Goal: Communication & Community: Answer question/provide support

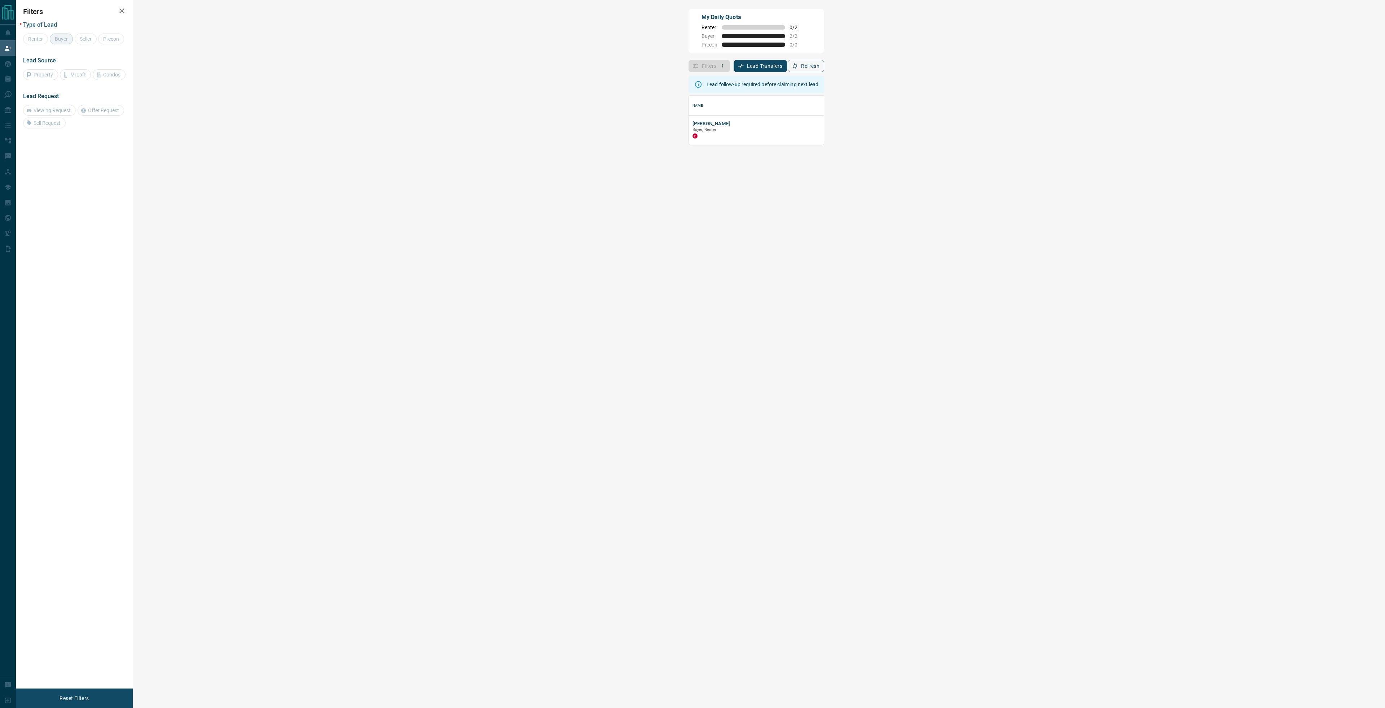
scroll to position [44, 1231]
click at [692, 125] on button "[PERSON_NAME]" at bounding box center [711, 123] width 38 height 7
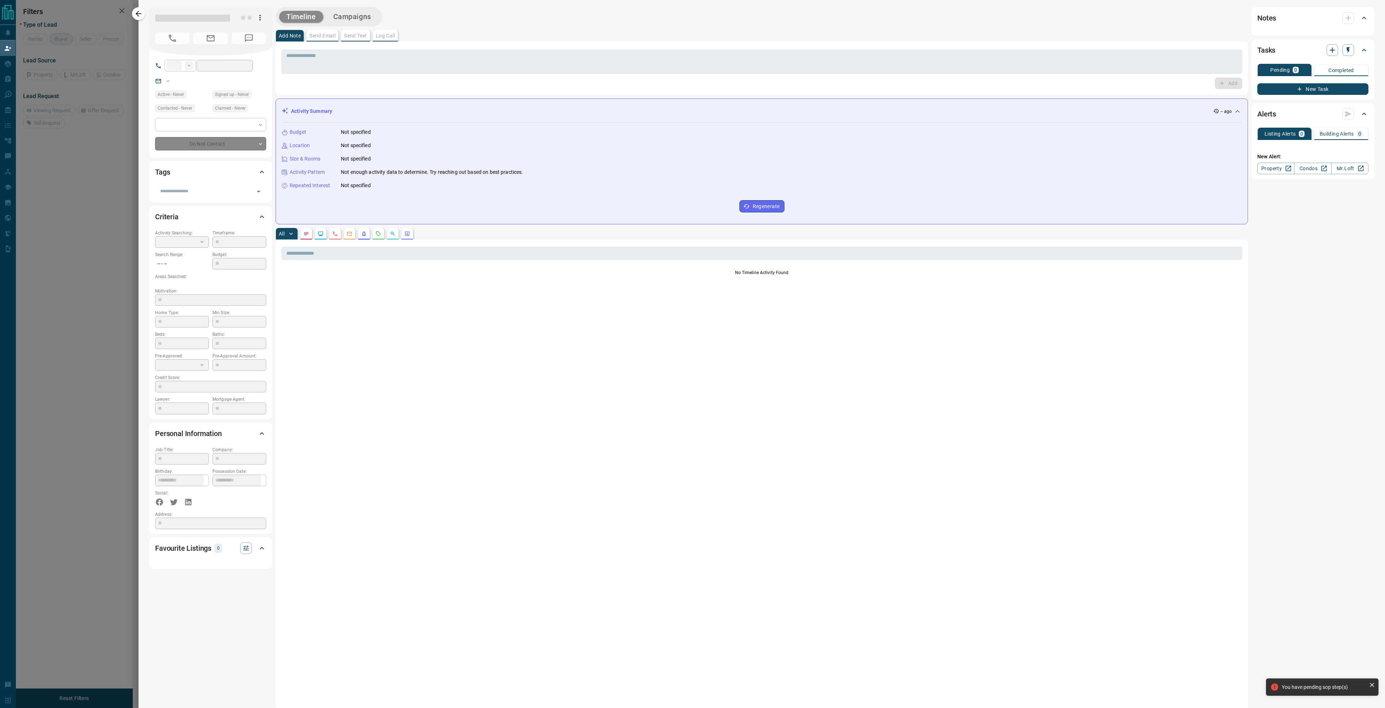
type input "**"
type input "**********"
type input "**"
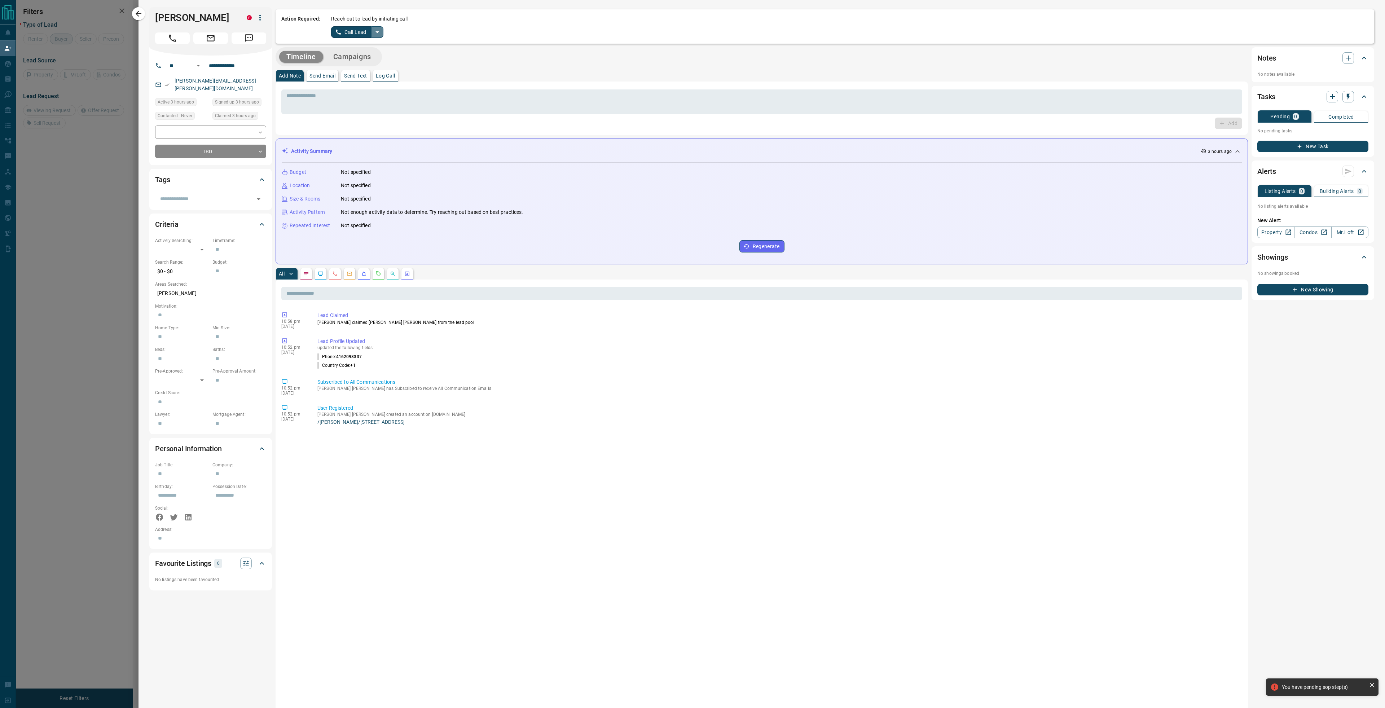
click at [377, 32] on icon "split button" at bounding box center [377, 32] width 4 height 2
click at [369, 56] on li "Log Manual Call" at bounding box center [357, 57] width 44 height 11
click at [358, 35] on button "Log Manual Call" at bounding box center [355, 32] width 48 height 12
click at [352, 31] on button "No" at bounding box center [351, 31] width 13 height 11
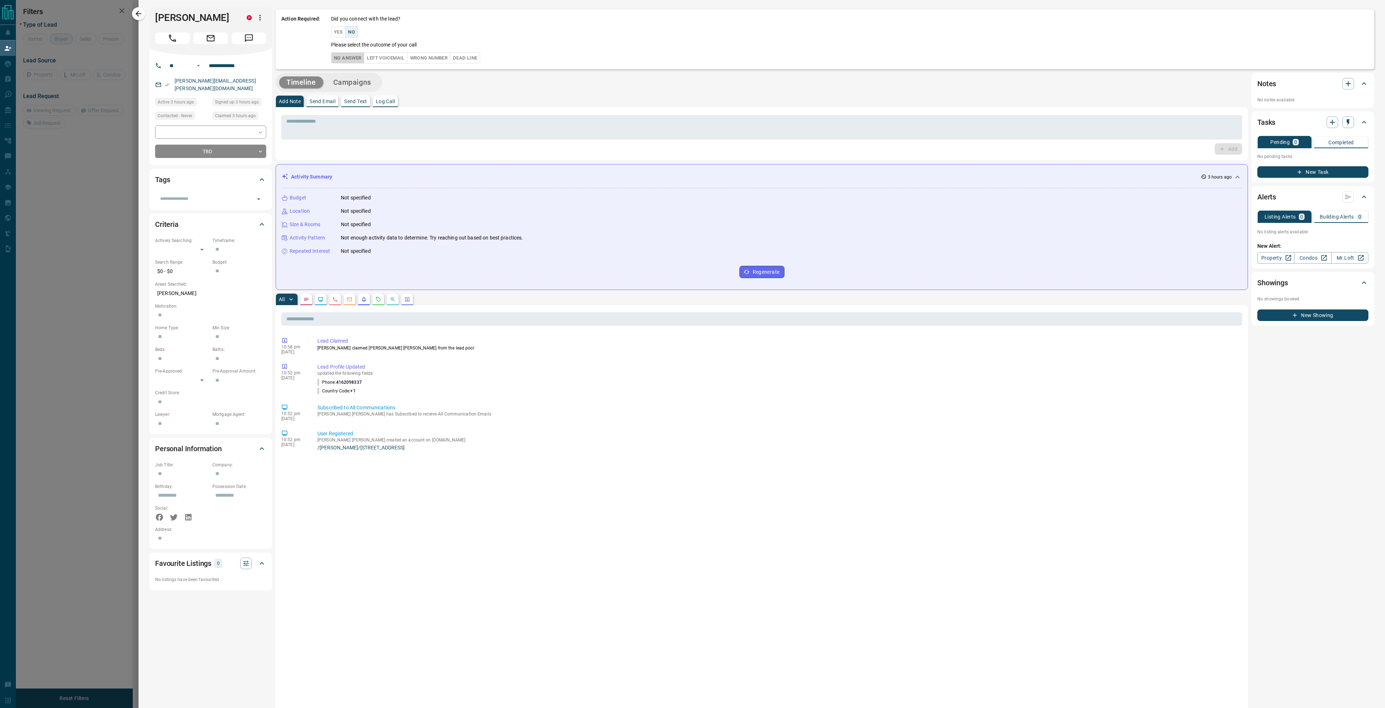
click at [344, 52] on button "No Answer" at bounding box center [347, 57] width 33 height 11
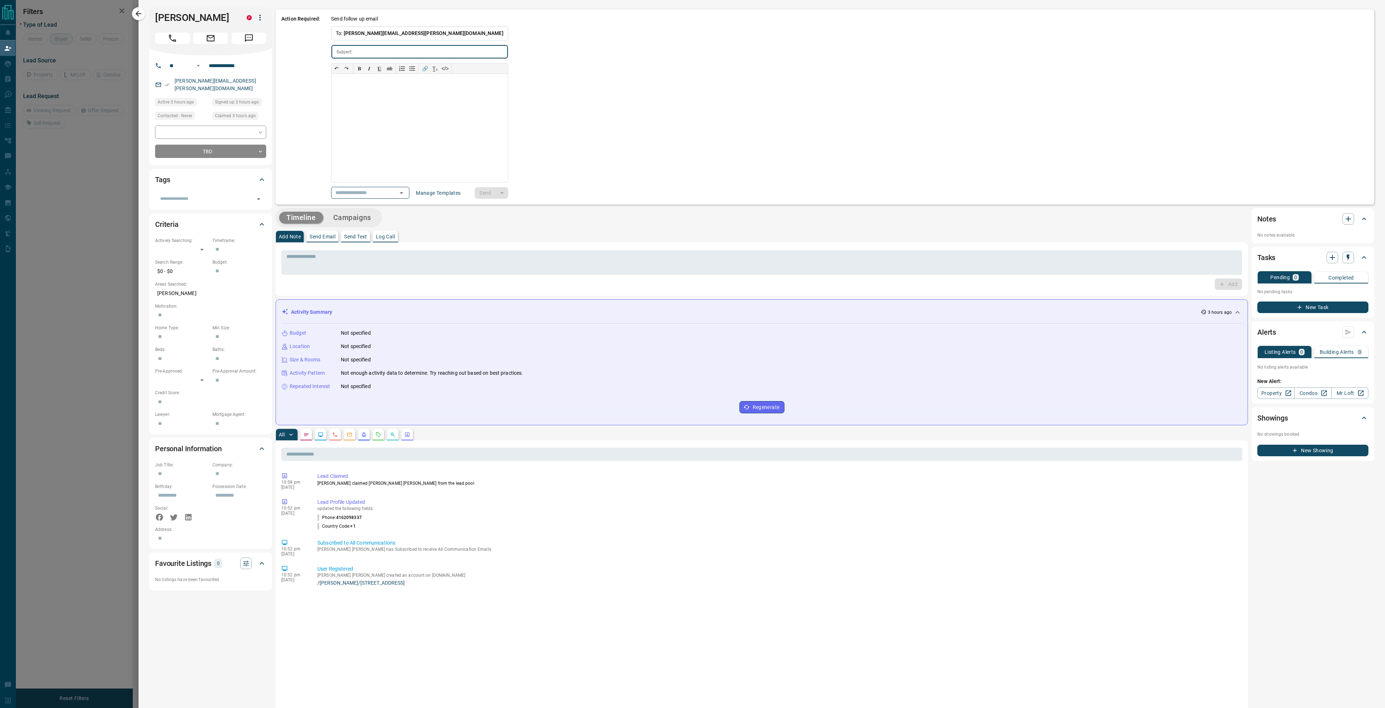
type input "**********"
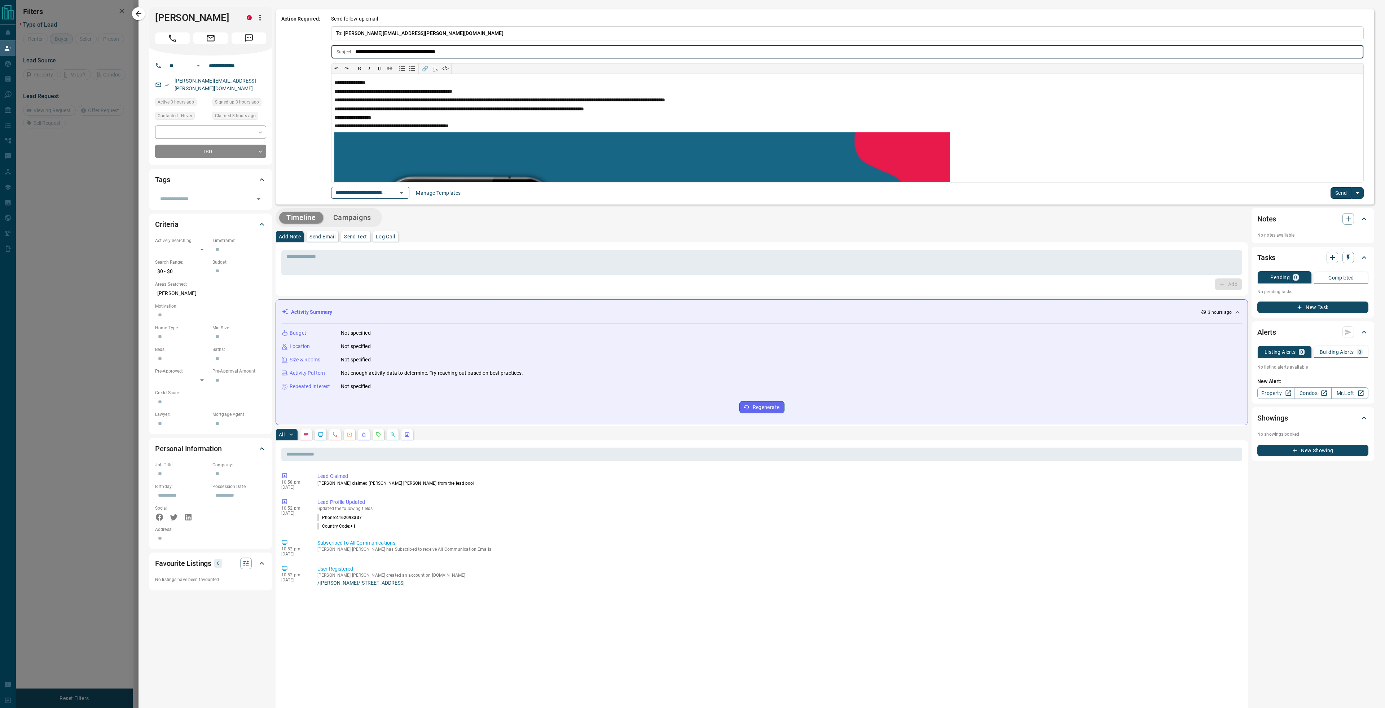
click at [1336, 193] on button "Send" at bounding box center [1340, 193] width 21 height 12
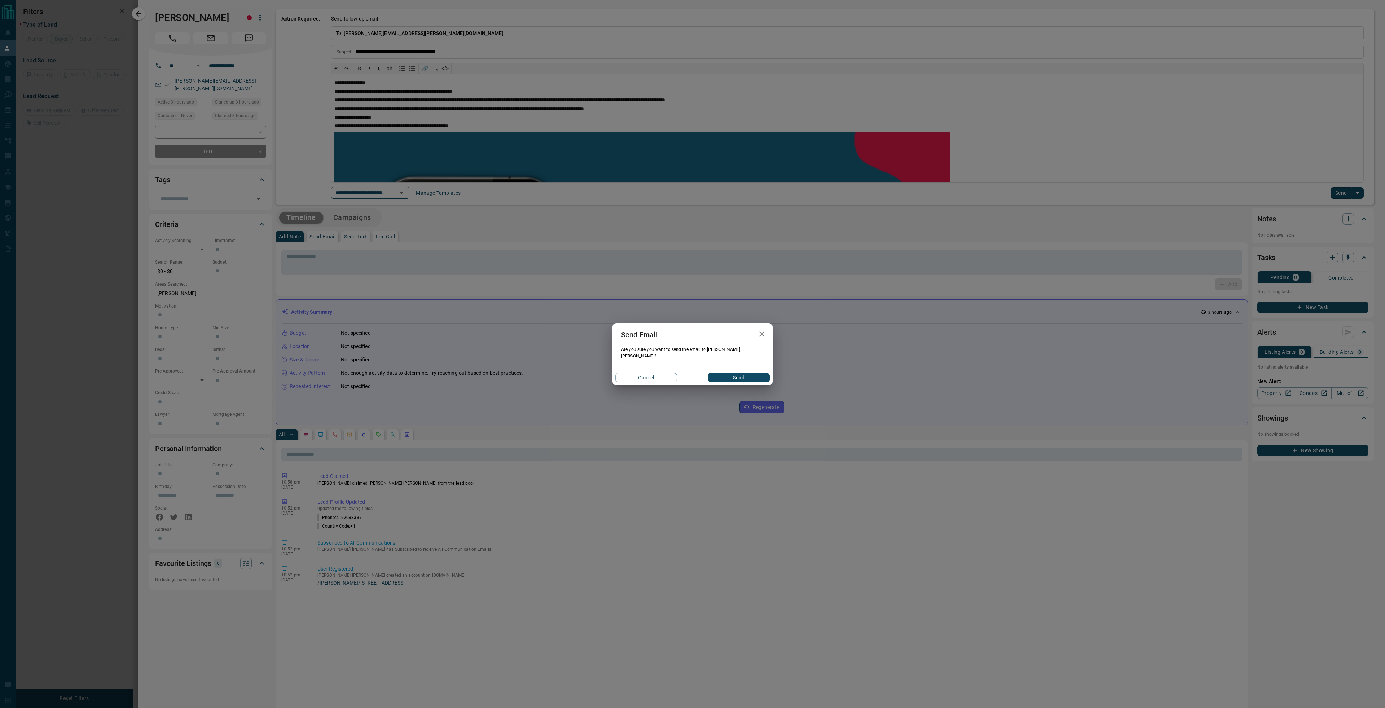
click at [731, 373] on button "Send" at bounding box center [739, 377] width 62 height 9
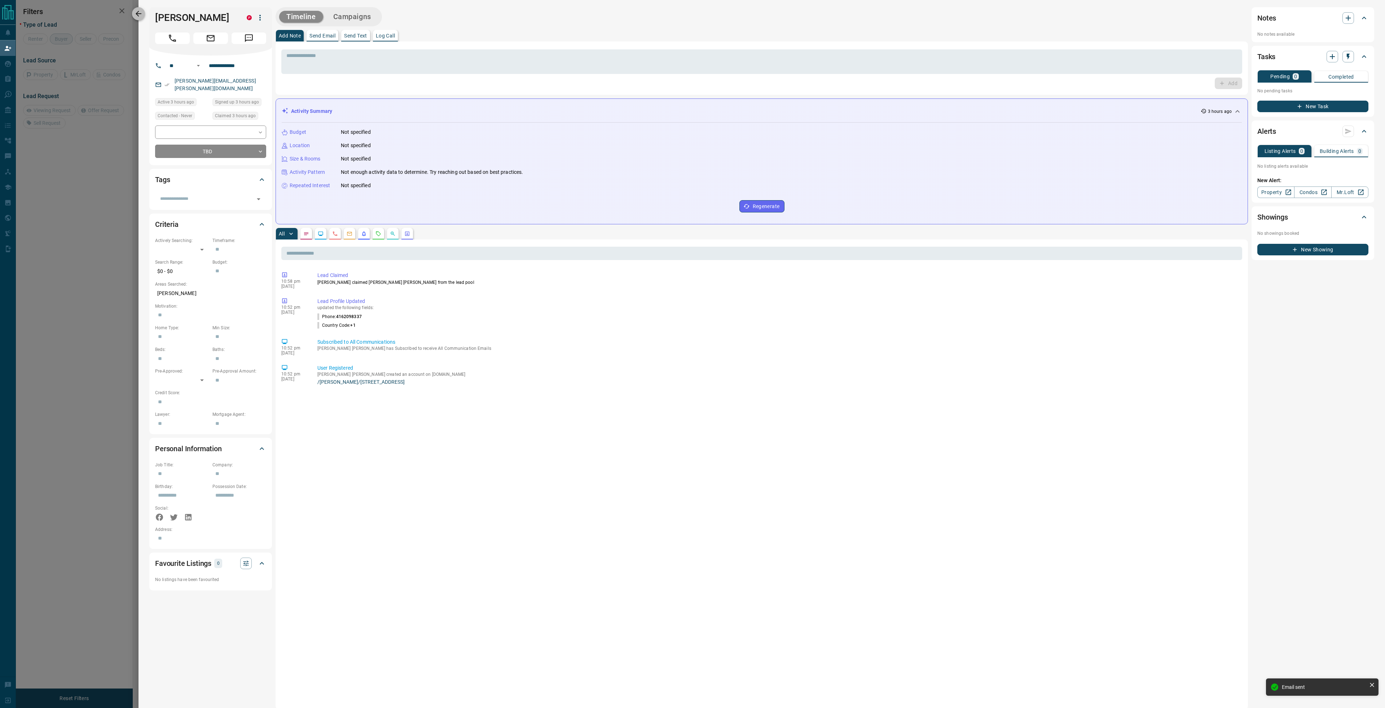
click at [143, 14] on button "button" at bounding box center [138, 13] width 13 height 13
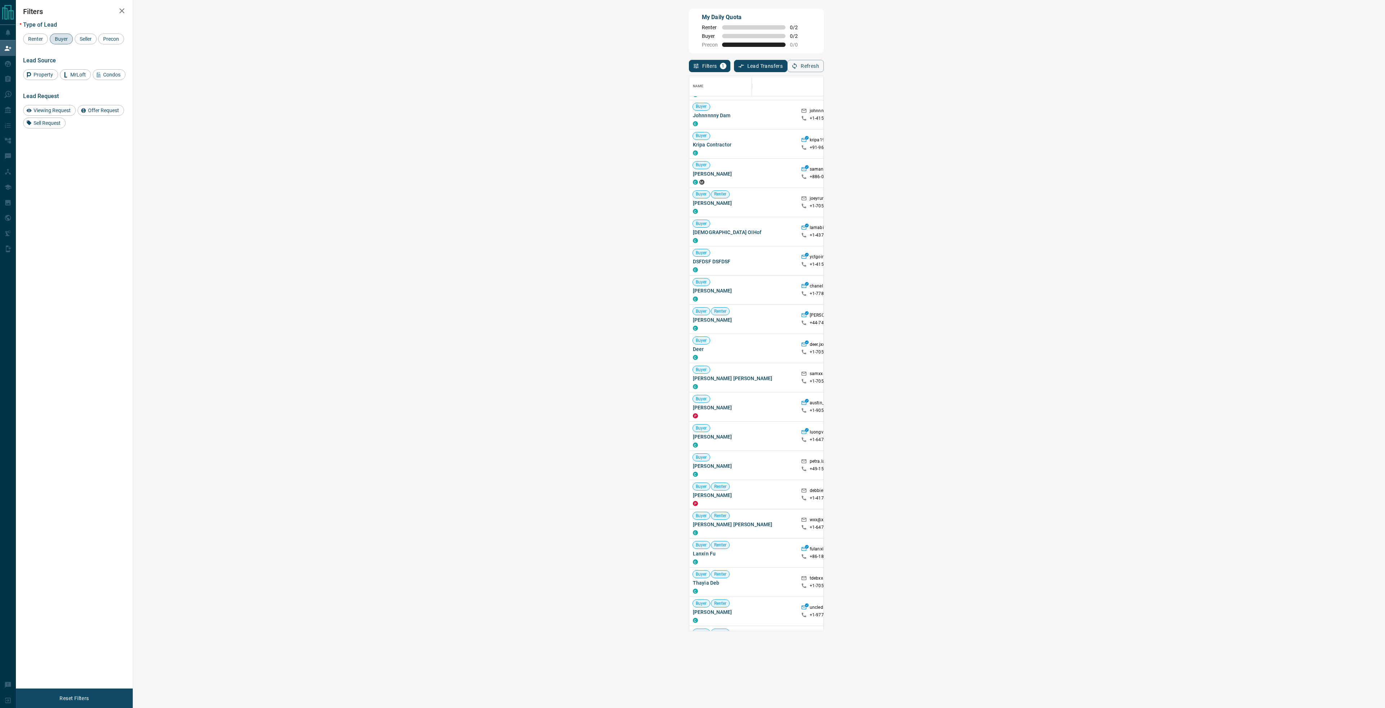
scroll to position [0, 0]
click at [67, 40] on span "Buyer" at bounding box center [61, 39] width 18 height 6
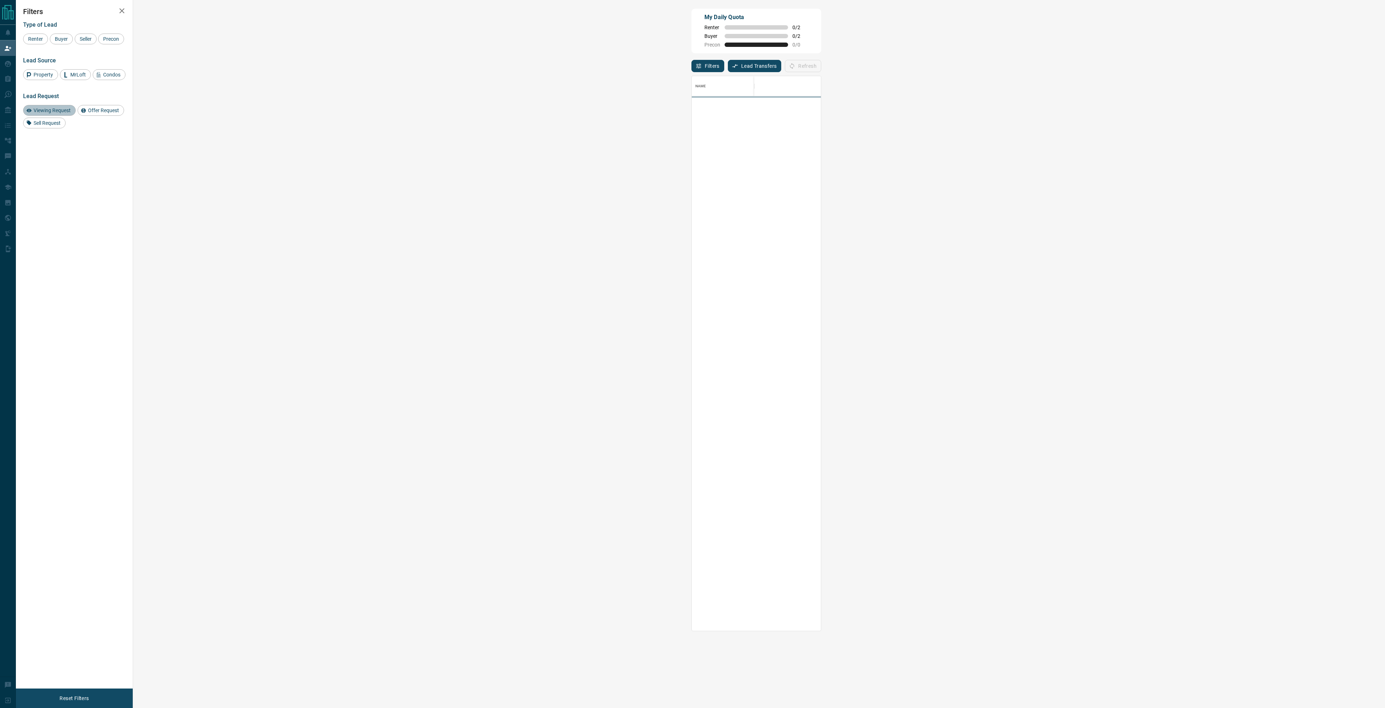
click at [64, 107] on span "Viewing Request" at bounding box center [52, 110] width 42 height 6
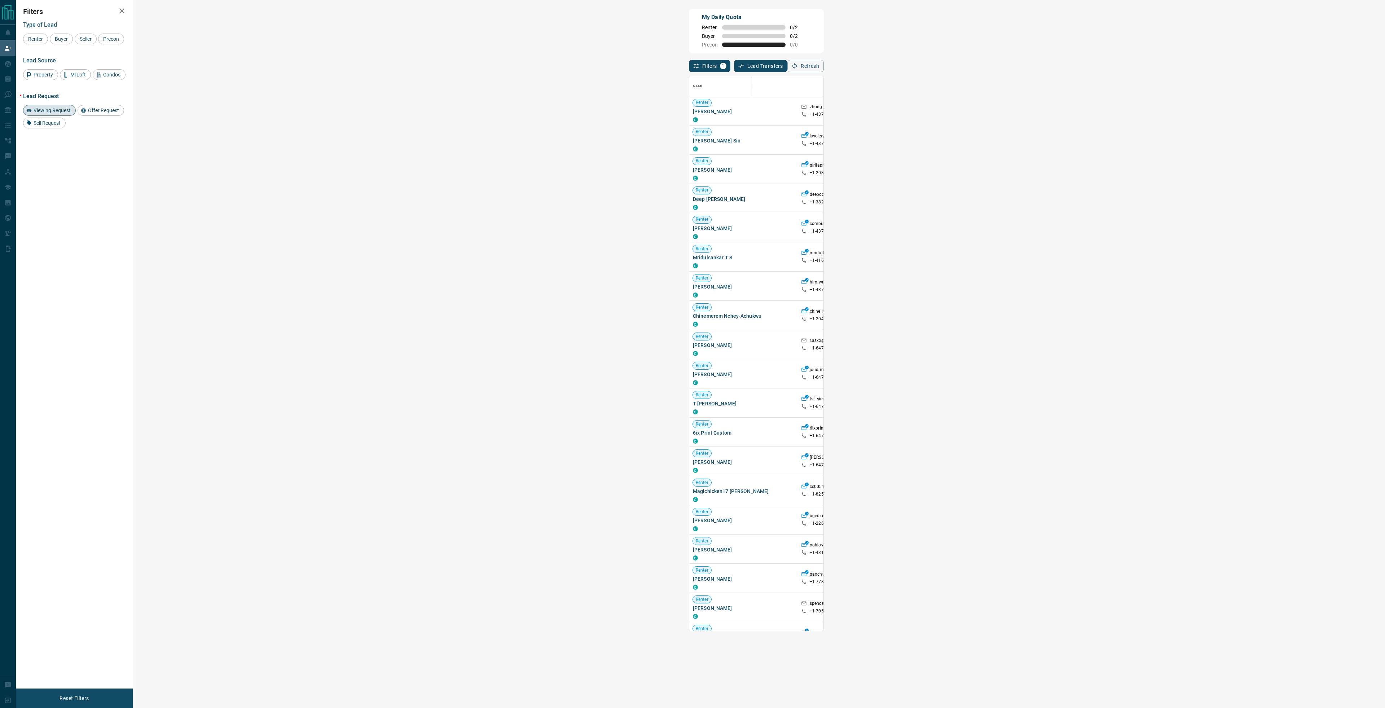
click at [1115, 139] on span "Viewing Request ( 3 )" at bounding box center [1135, 139] width 40 height 5
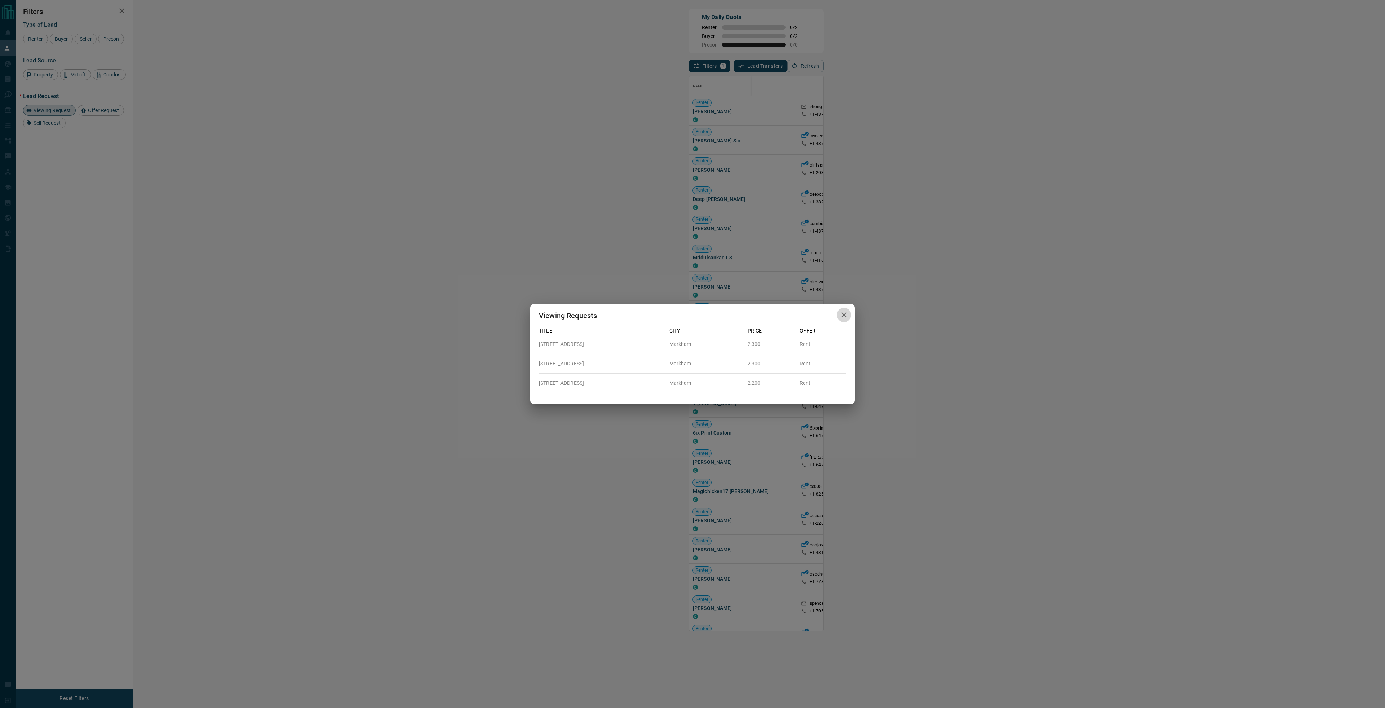
click at [848, 317] on button "button" at bounding box center [844, 315] width 14 height 15
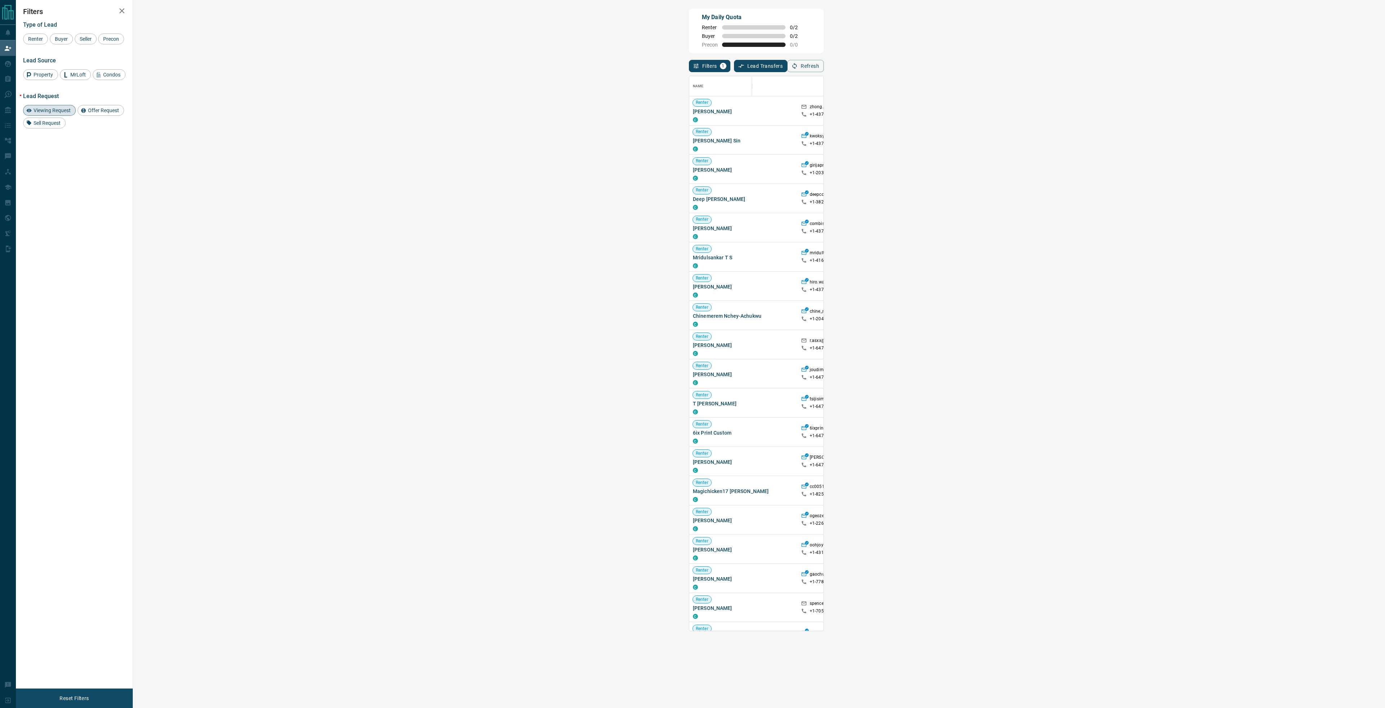
click at [1115, 111] on span "Viewing Request ( 1 )" at bounding box center [1135, 110] width 40 height 5
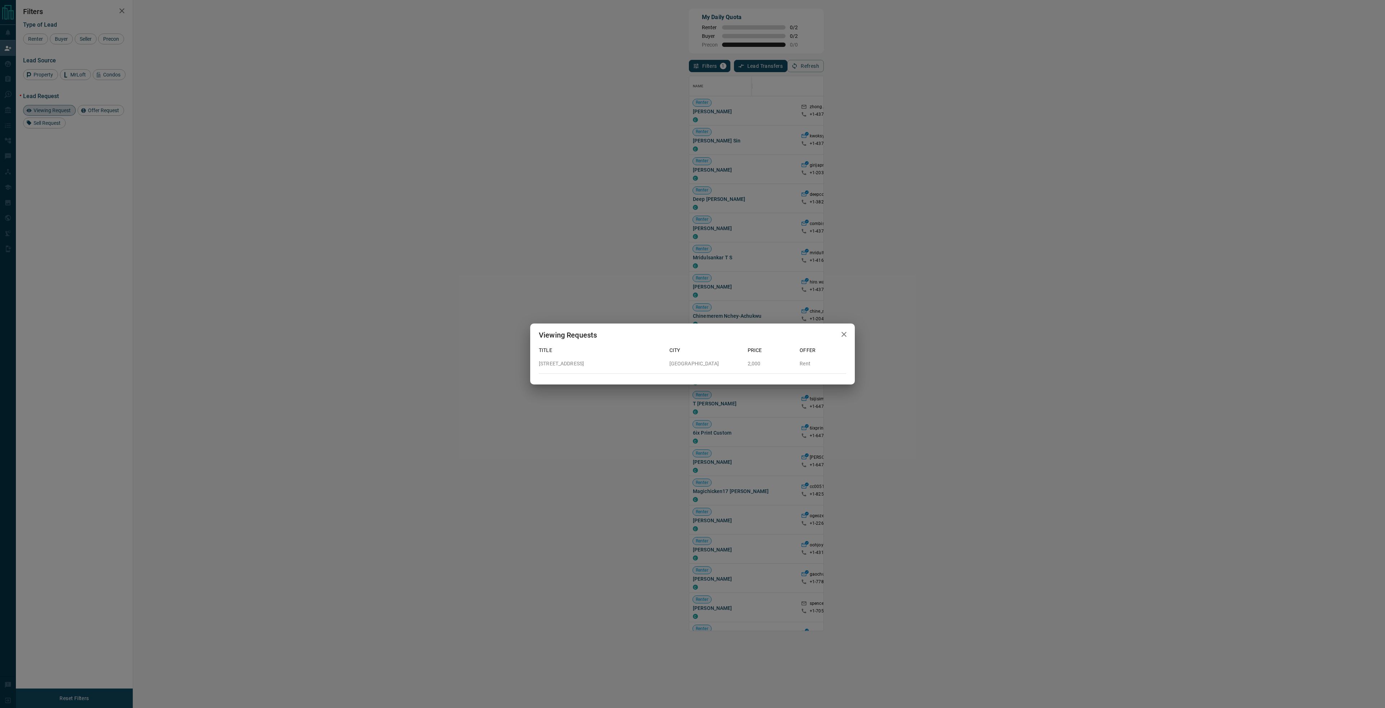
click at [841, 334] on icon "button" at bounding box center [843, 334] width 9 height 9
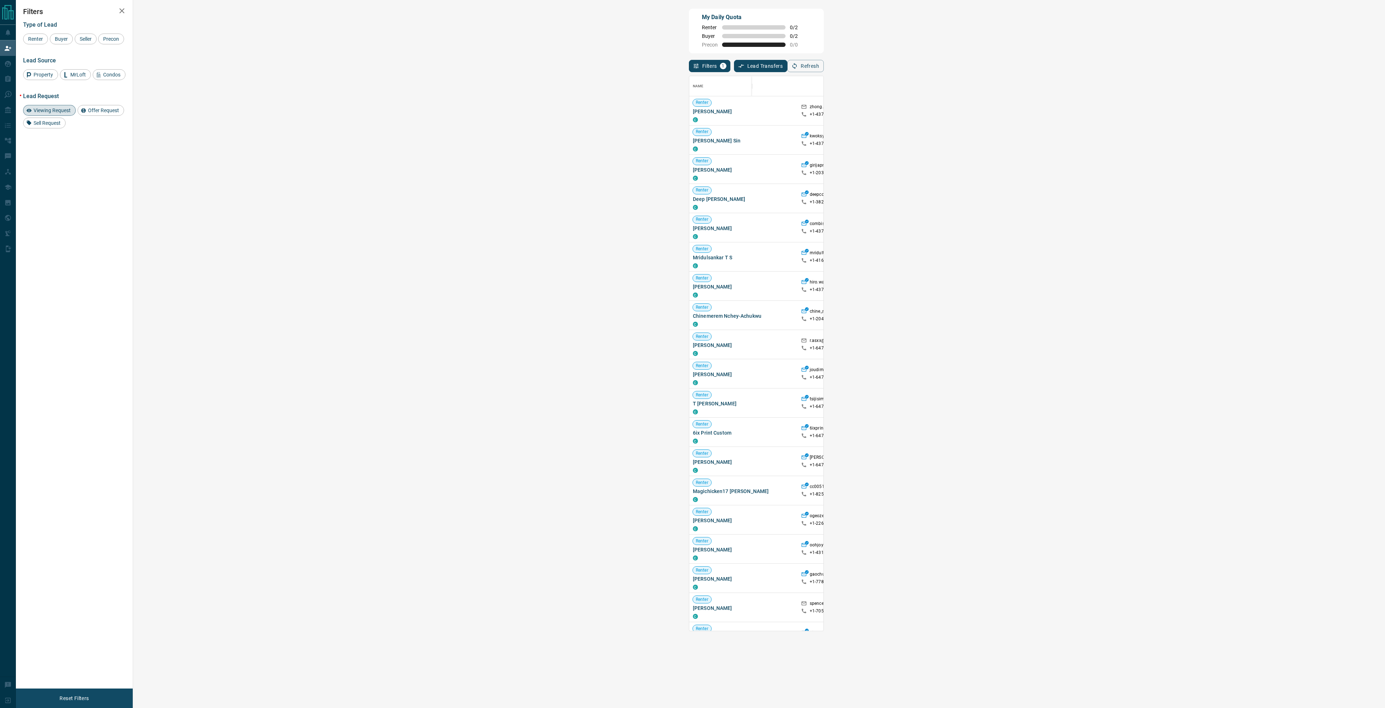
click at [1115, 171] on span "Viewing Request ( 4 )" at bounding box center [1135, 169] width 40 height 5
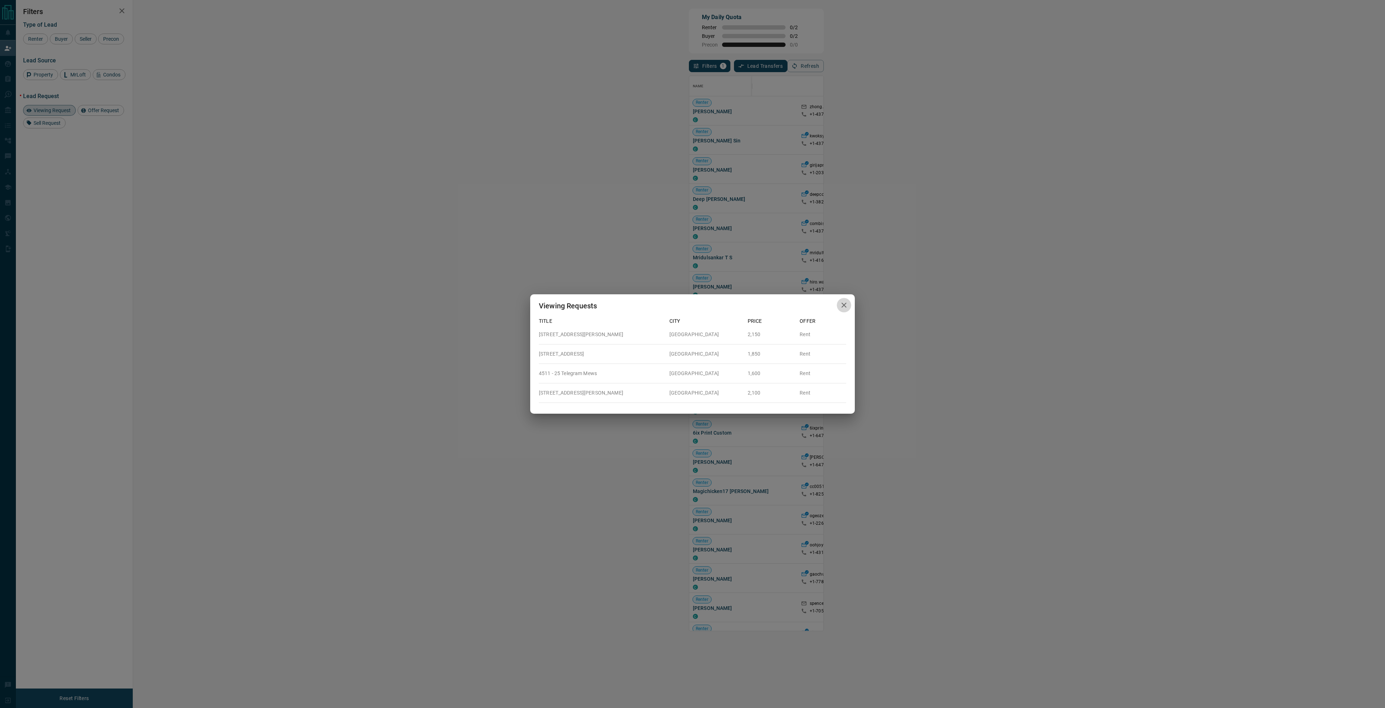
drag, startPoint x: 848, startPoint y: 304, endPoint x: 799, endPoint y: 285, distance: 52.5
click at [848, 304] on button "button" at bounding box center [844, 305] width 14 height 15
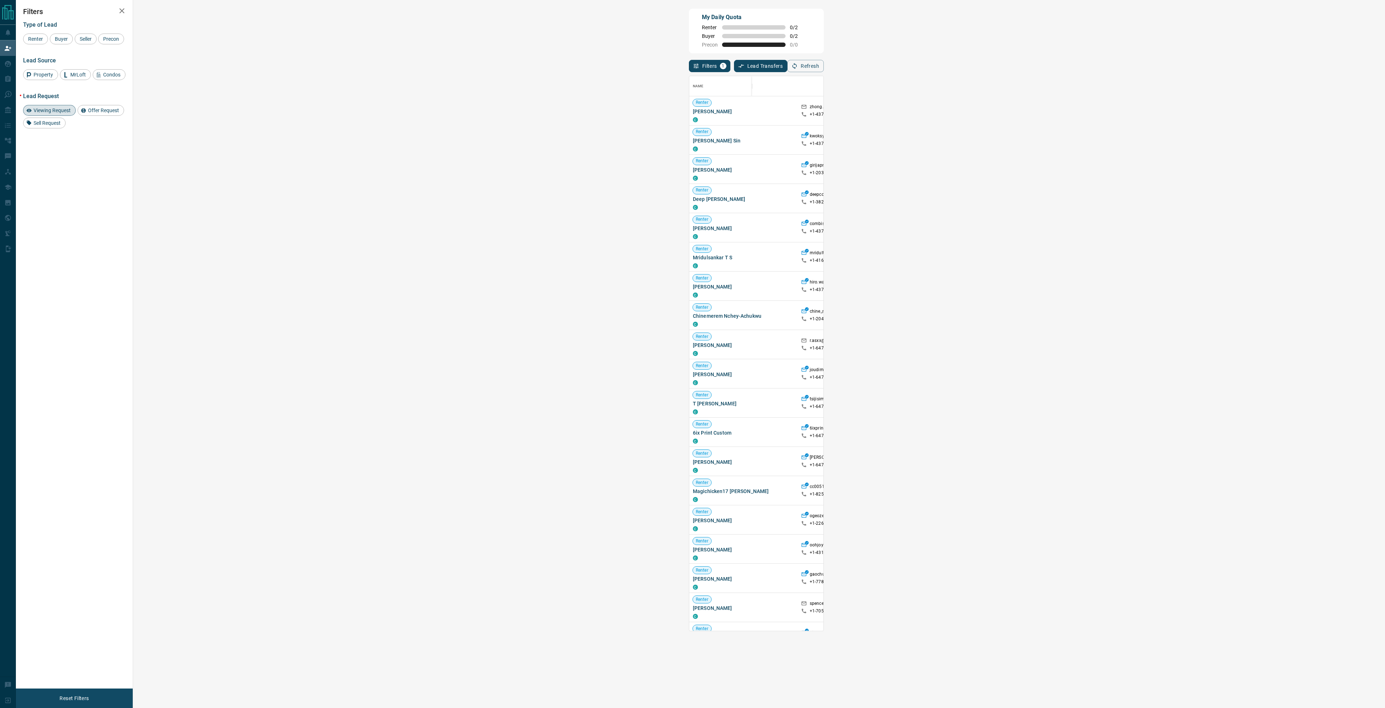
click at [1107, 197] on div "Viewing Request ( 7 )" at bounding box center [1132, 192] width 50 height 9
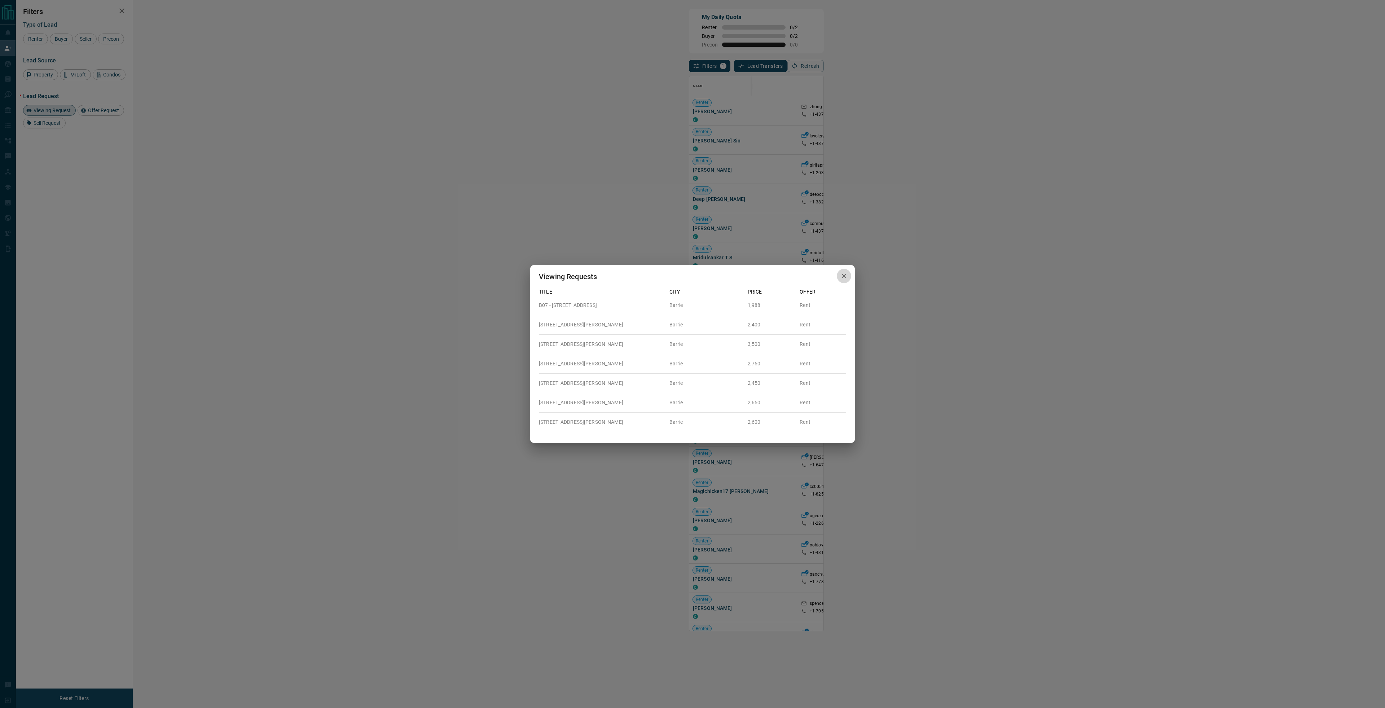
click at [840, 275] on icon "button" at bounding box center [843, 276] width 9 height 9
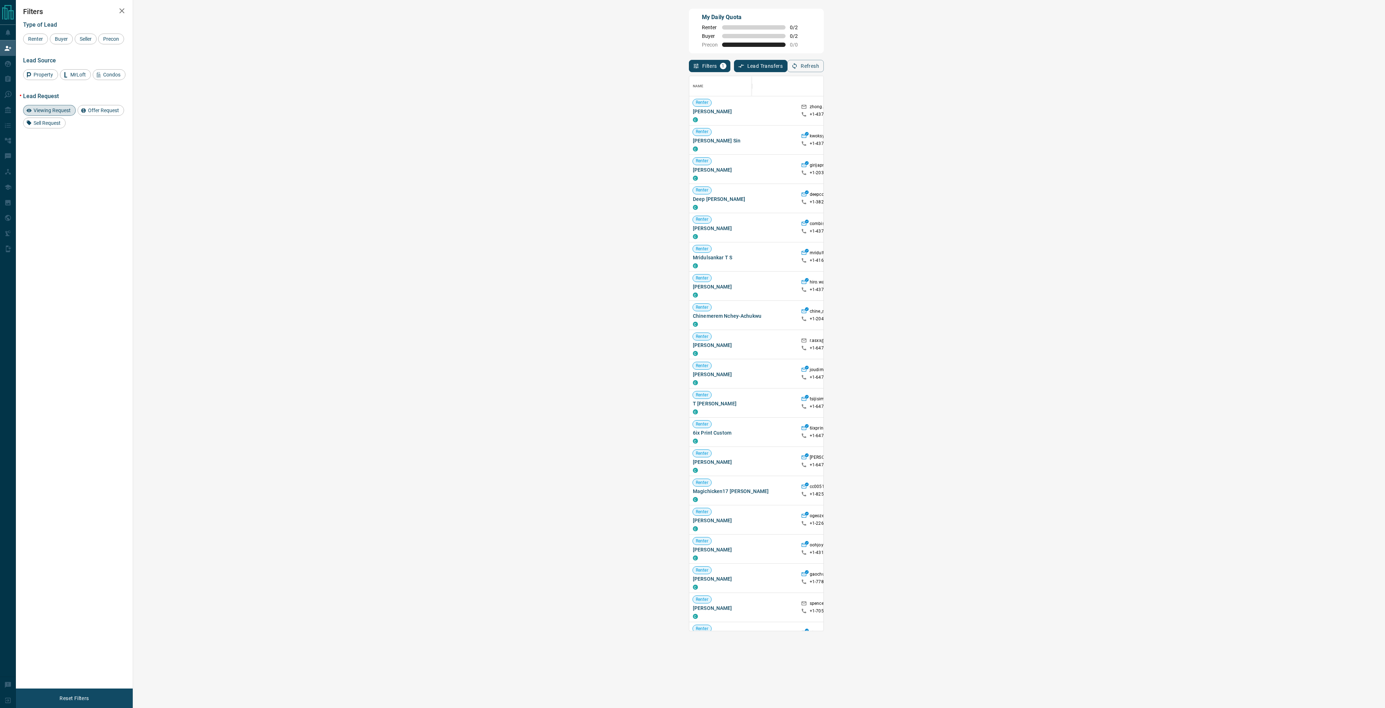
click at [1115, 207] on span "Offer Request ( 1 )" at bounding box center [1131, 203] width 33 height 7
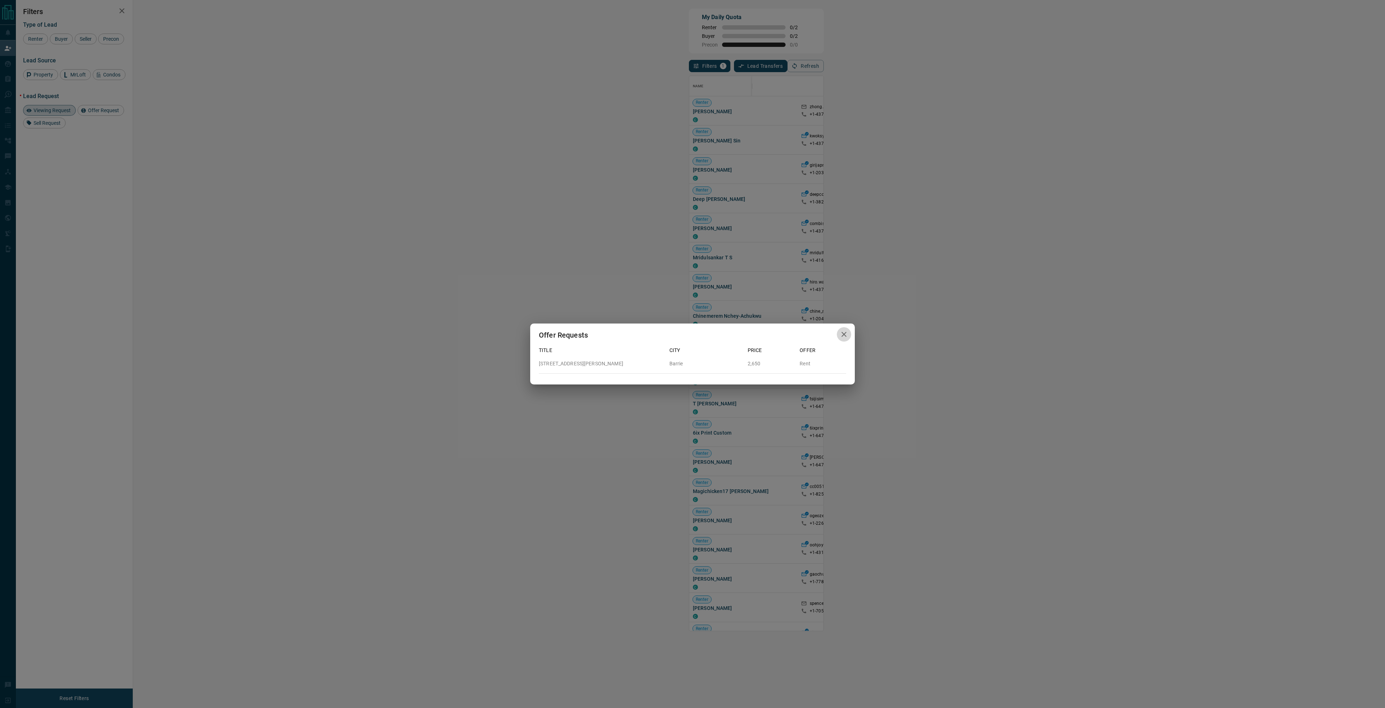
click at [850, 335] on button "button" at bounding box center [844, 334] width 14 height 15
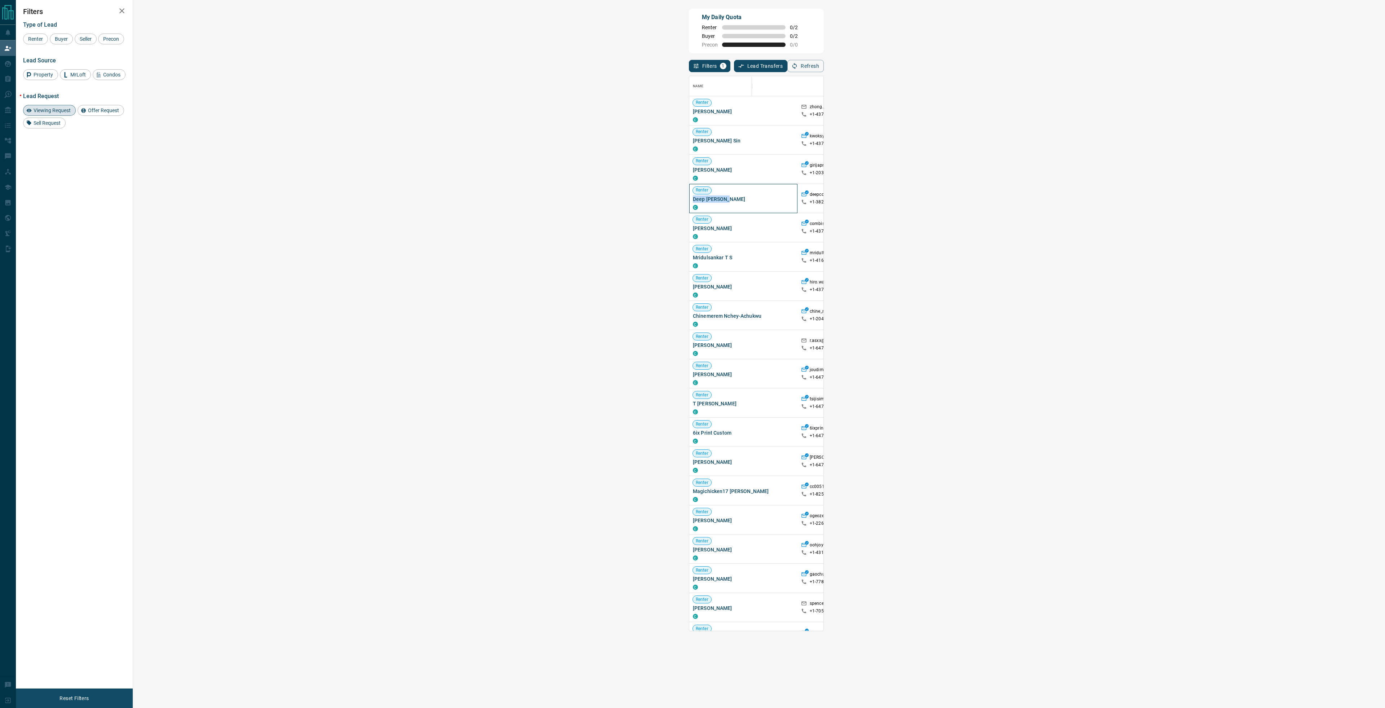
drag, startPoint x: 182, startPoint y: 200, endPoint x: 139, endPoint y: 196, distance: 43.1
click at [689, 196] on div "Renter Deep [PERSON_NAME]" at bounding box center [743, 198] width 108 height 29
